Goal: Transaction & Acquisition: Purchase product/service

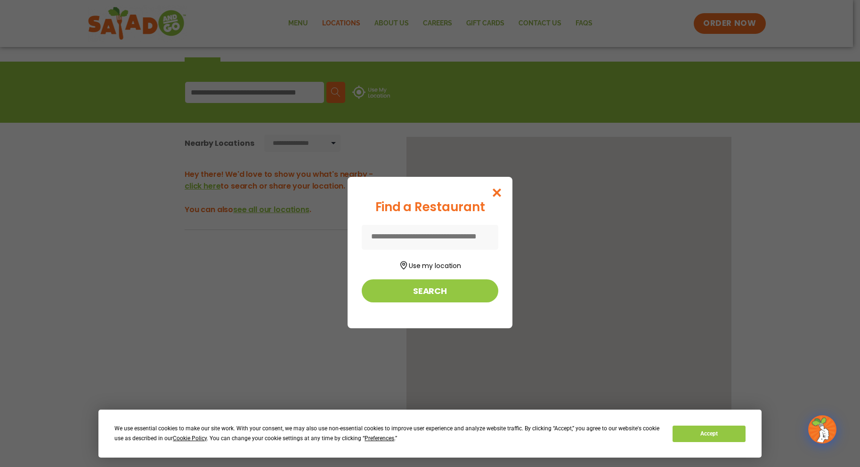
scroll to position [94, 0]
click at [497, 191] on icon "Close modal" at bounding box center [497, 193] width 12 height 10
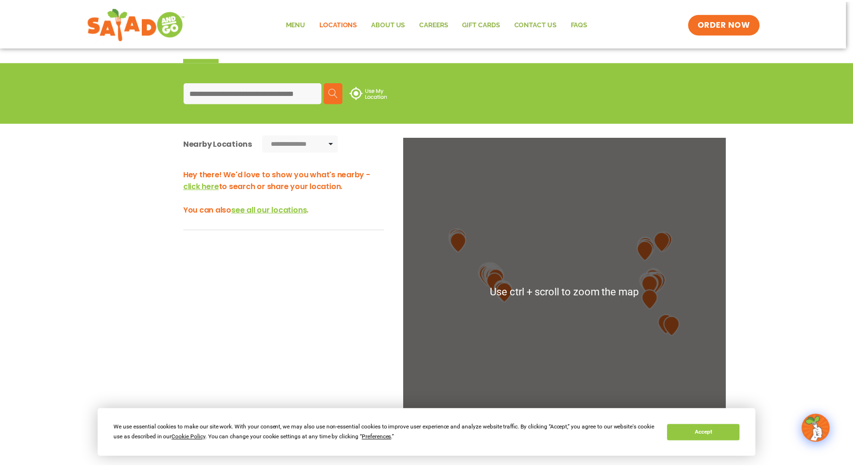
scroll to position [11, 0]
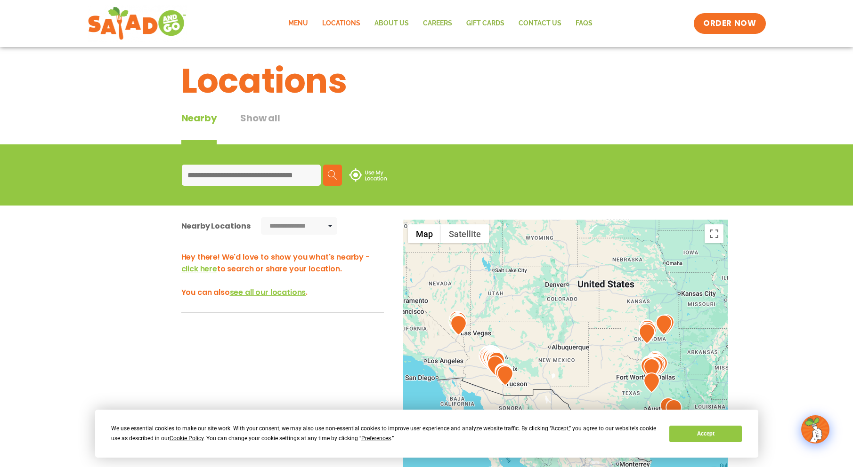
click at [303, 25] on link "Menu" at bounding box center [298, 24] width 34 height 22
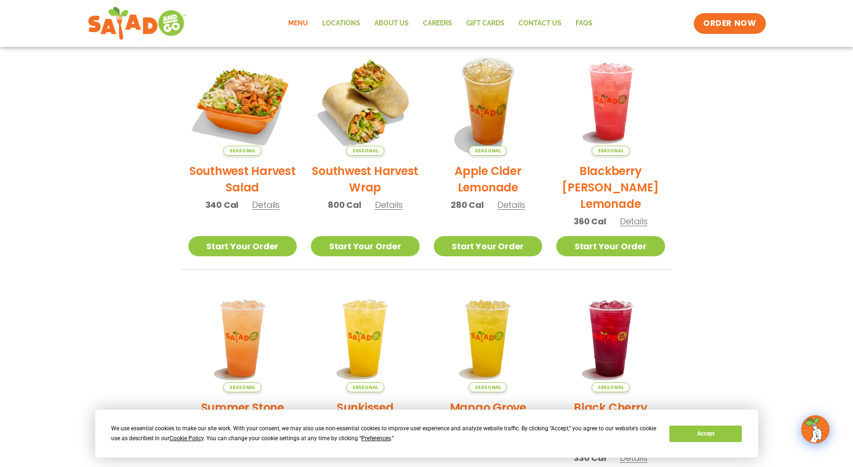
scroll to position [235, 0]
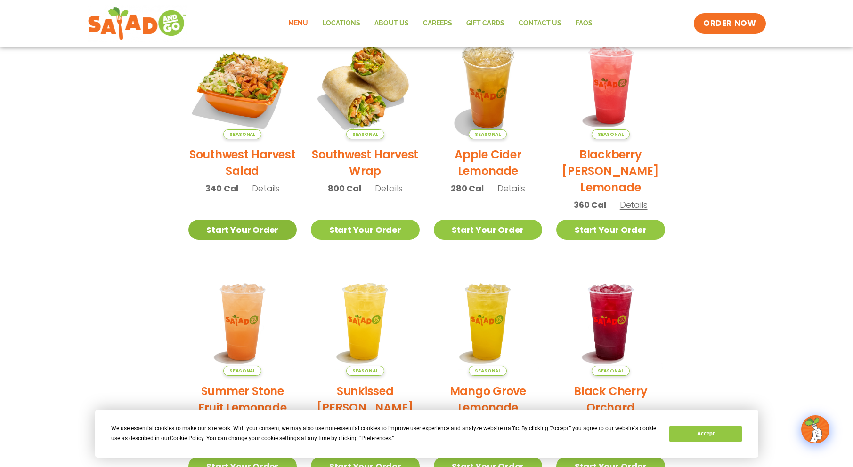
click at [269, 233] on link "Start Your Order" at bounding box center [242, 230] width 109 height 20
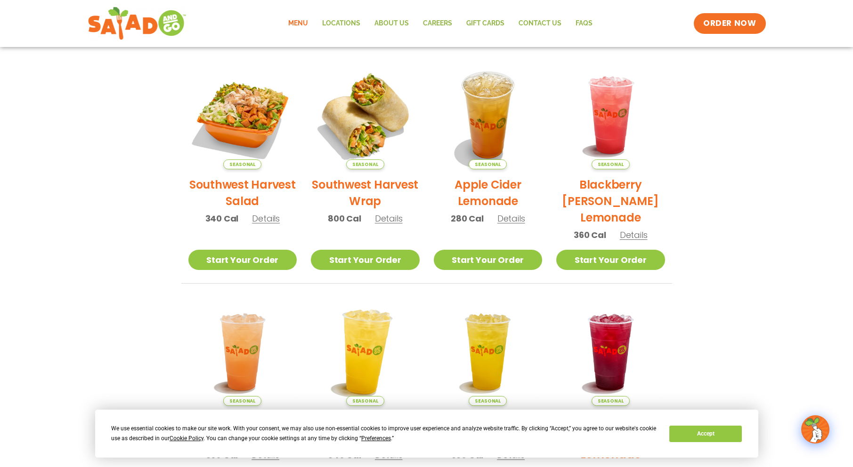
scroll to position [235, 0]
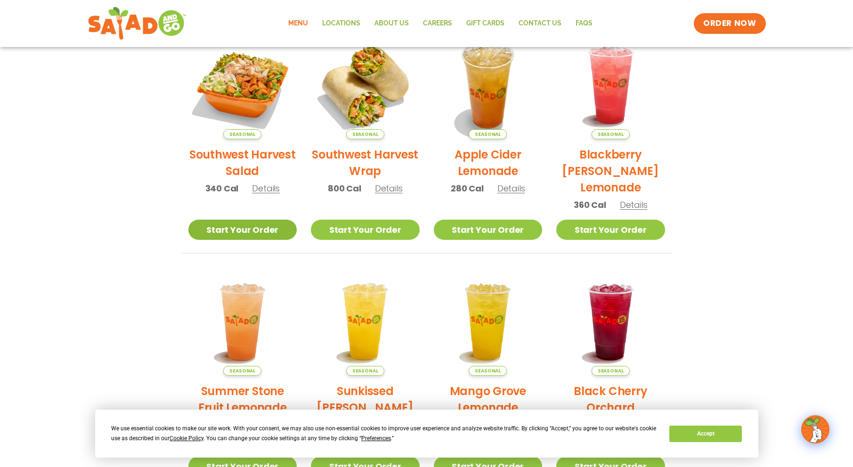
click at [262, 233] on link "Start Your Order" at bounding box center [242, 230] width 109 height 20
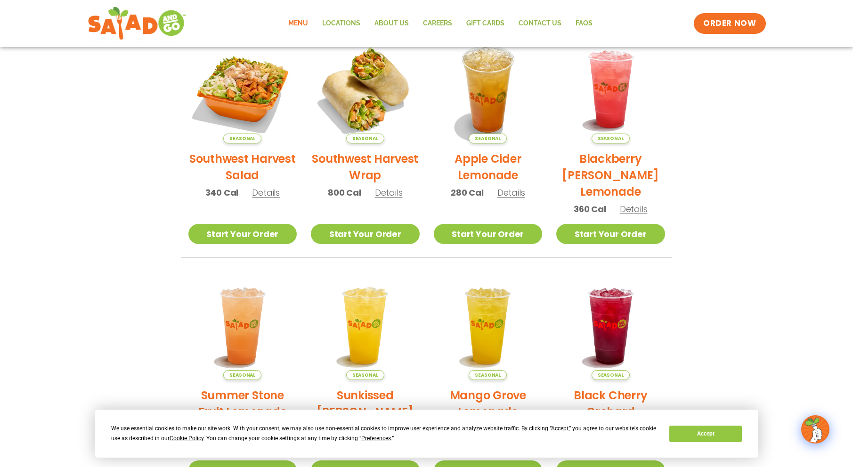
scroll to position [184, 0]
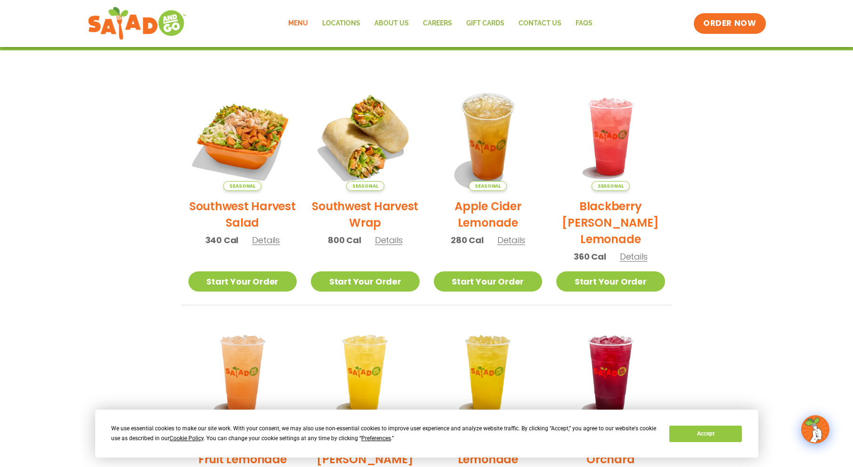
click at [272, 241] on span "Details" at bounding box center [266, 240] width 28 height 12
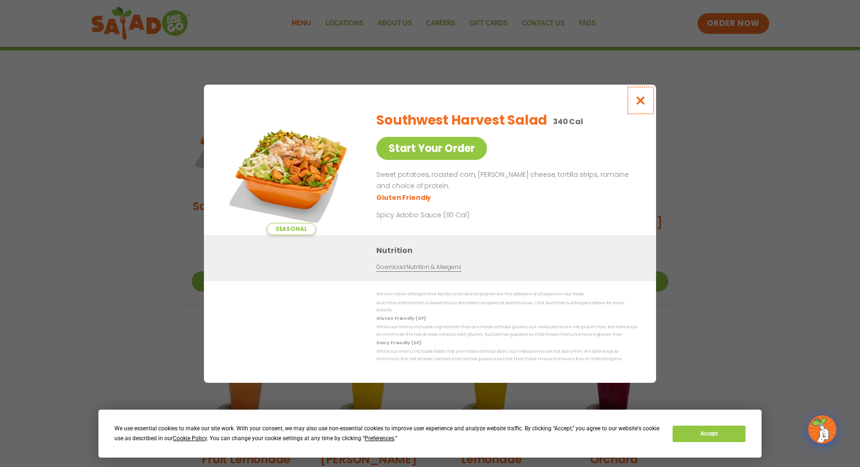
click at [644, 100] on icon "Close modal" at bounding box center [641, 101] width 12 height 10
